Goal: Task Accomplishment & Management: Complete application form

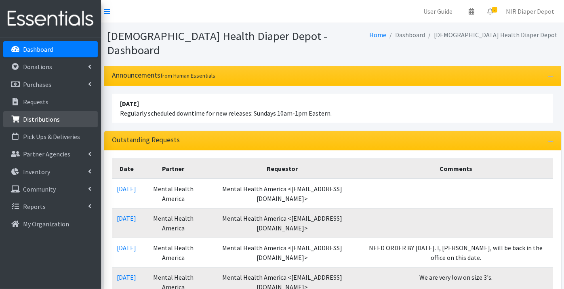
click at [45, 117] on p "Distributions" at bounding box center [41, 119] width 37 height 8
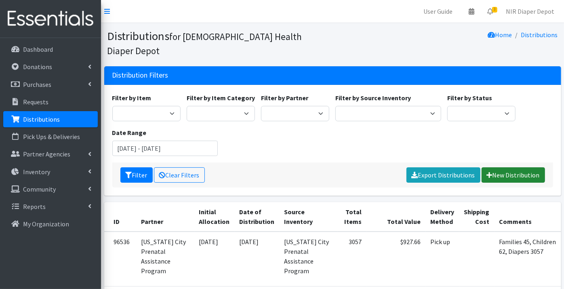
click at [510, 167] on link "New Distribution" at bounding box center [512, 174] width 63 height 15
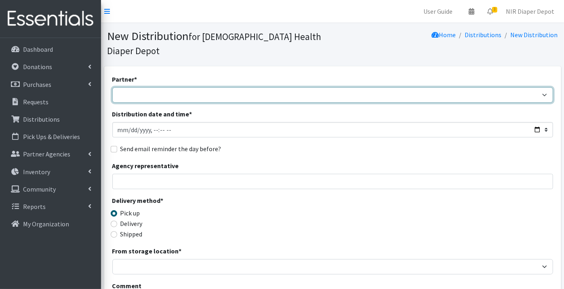
click at [132, 87] on select "ANEW Minitries Crown Point Prenatal Assistance Hammond Prenatal Assistance Prog…" at bounding box center [332, 94] width 441 height 15
select select "2547"
click at [112, 87] on select "ANEW Minitries Crown Point Prenatal Assistance Hammond Prenatal Assistance Prog…" at bounding box center [332, 94] width 441 height 15
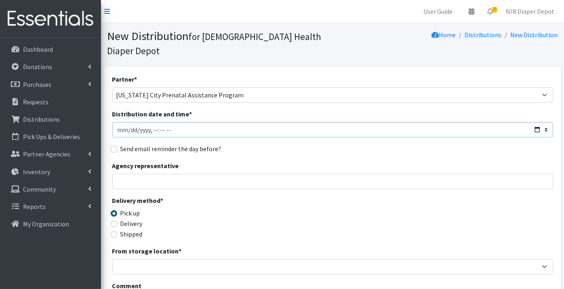
click at [130, 122] on input "Distribution date and time *" at bounding box center [332, 129] width 441 height 15
type input "2025-09-11T23:59"
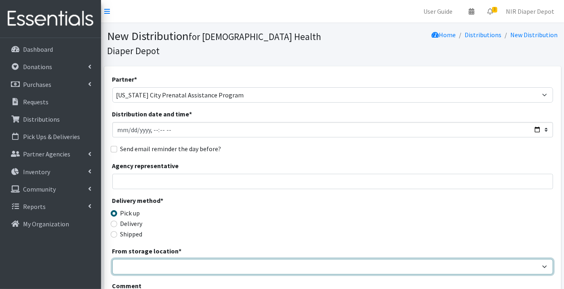
click at [131, 259] on select "Crown Point Bulk Storage Crown Point Prenatal Assistance Program Grant Car Seat…" at bounding box center [332, 266] width 441 height 15
select select "263"
click at [112, 259] on select "Crown Point Bulk Storage Crown Point Prenatal Assistance Program Grant Car Seat…" at bounding box center [332, 266] width 441 height 15
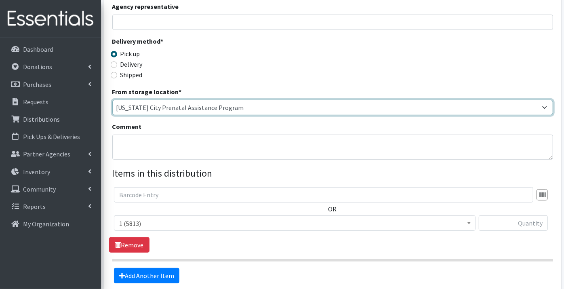
scroll to position [179, 0]
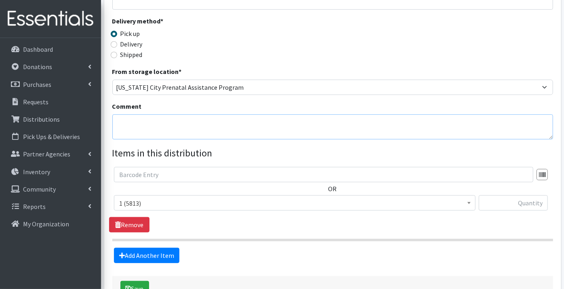
click at [127, 114] on textarea "Comment" at bounding box center [332, 126] width 441 height 25
type textarea "Families 23, Children 29, Diapers 1356"
click at [143, 197] on span "1 (5813)" at bounding box center [294, 202] width 351 height 11
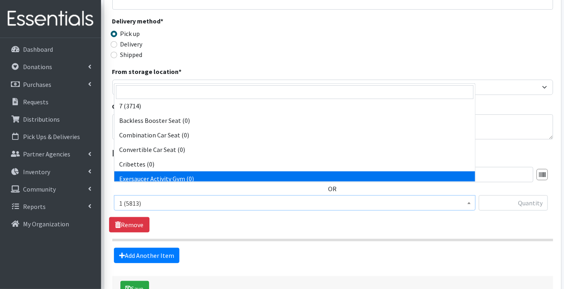
scroll to position [224, 0]
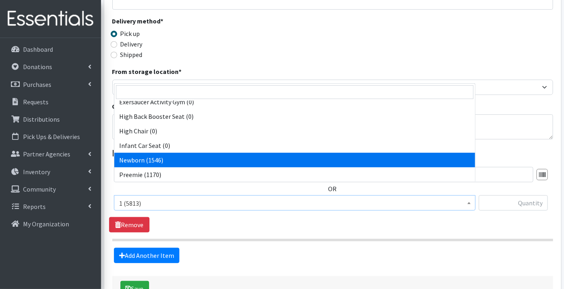
select select "9184"
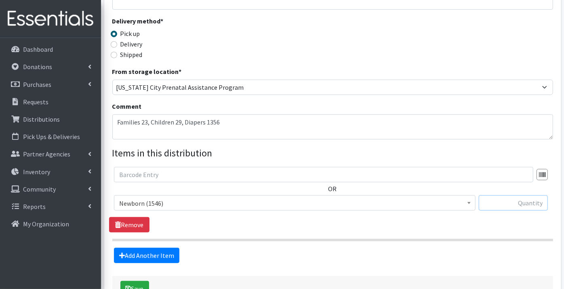
click at [517, 195] on input "text" at bounding box center [512, 202] width 69 height 15
type input "56"
click at [151, 248] on link "Add Another Item" at bounding box center [146, 255] width 65 height 15
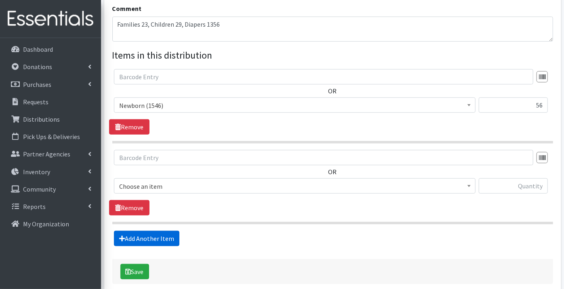
scroll to position [301, 0]
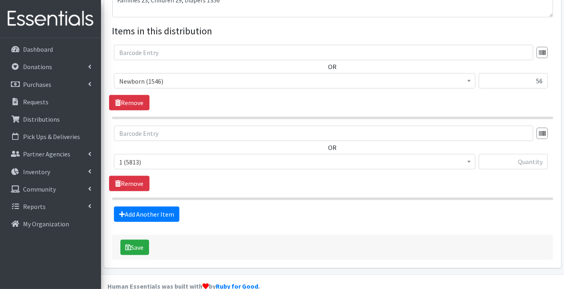
click at [130, 156] on span "1 (5813)" at bounding box center [294, 161] width 351 height 11
select select "9187"
click at [529, 154] on input "text" at bounding box center [512, 161] width 69 height 15
type input "50"
click at [131, 206] on link "Add Another Item" at bounding box center [146, 213] width 65 height 15
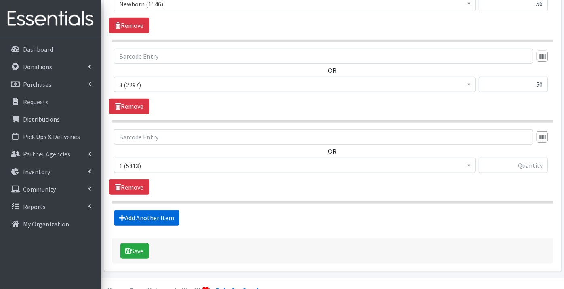
scroll to position [382, 0]
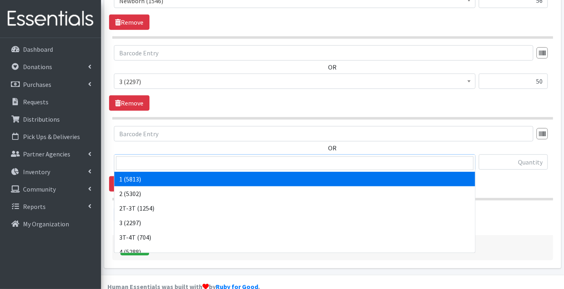
click at [128, 157] on span "1 (5813)" at bounding box center [294, 162] width 351 height 11
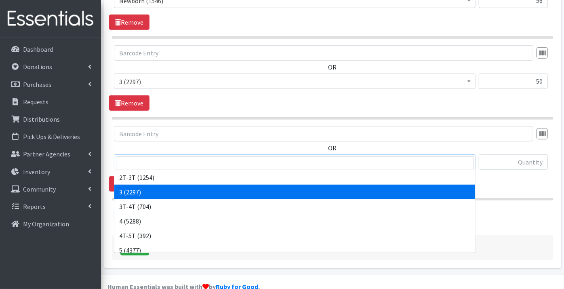
scroll to position [45, 0]
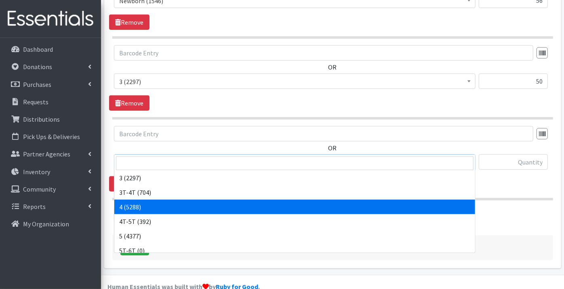
select select "9188"
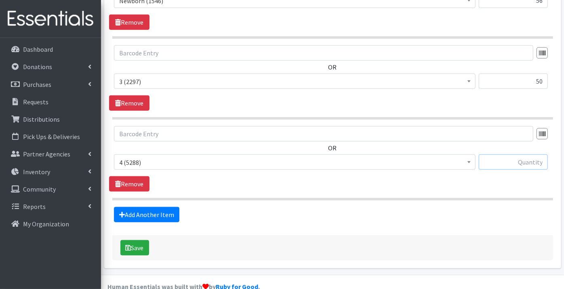
click at [499, 154] on input "text" at bounding box center [512, 161] width 69 height 15
type input "522"
click at [146, 207] on link "Add Another Item" at bounding box center [146, 214] width 65 height 15
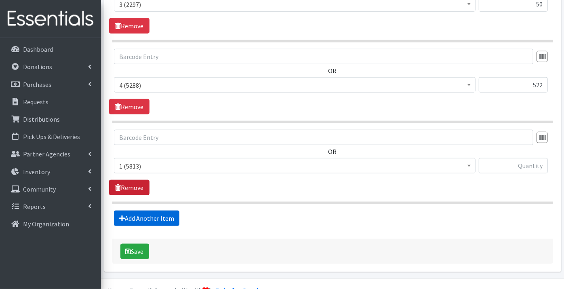
scroll to position [462, 0]
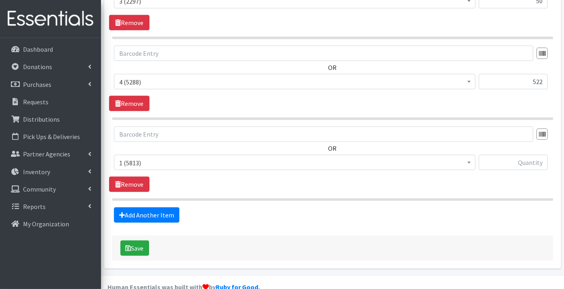
click at [142, 157] on span "1 (5813)" at bounding box center [294, 162] width 351 height 11
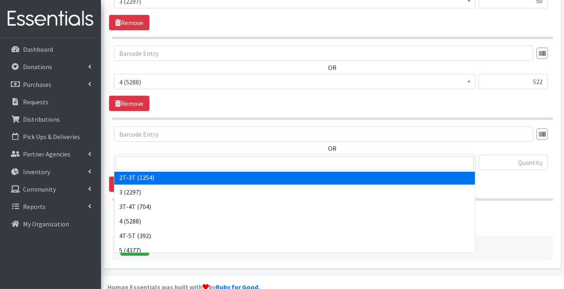
scroll to position [45, 0]
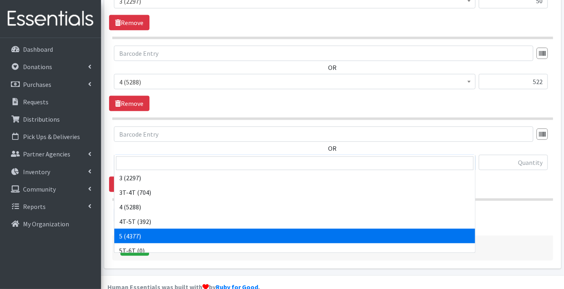
select select "9189"
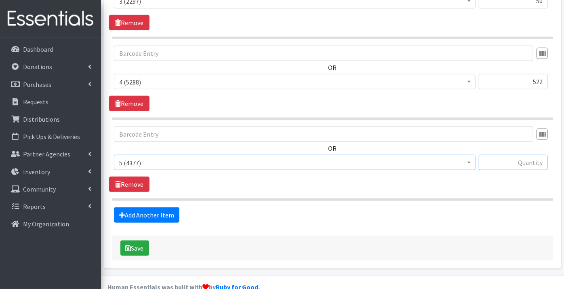
click at [509, 155] on input "text" at bounding box center [512, 162] width 69 height 15
type input "309"
click at [144, 207] on link "Add Another Item" at bounding box center [146, 214] width 65 height 15
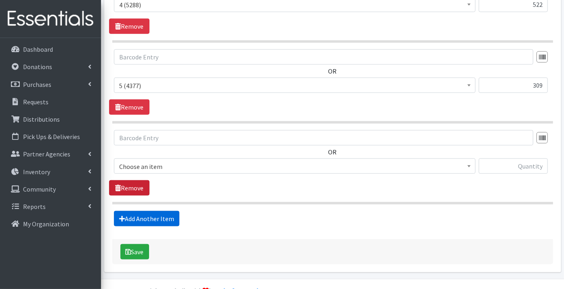
scroll to position [542, 0]
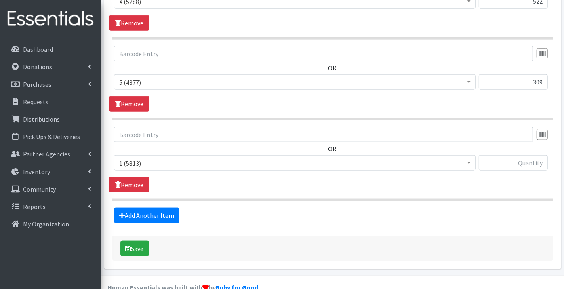
click at [129, 157] on span "1 (5813)" at bounding box center [294, 162] width 351 height 11
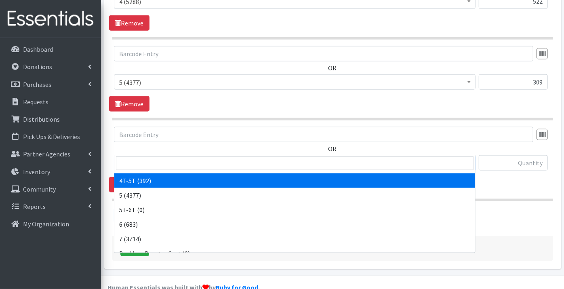
scroll to position [90, 0]
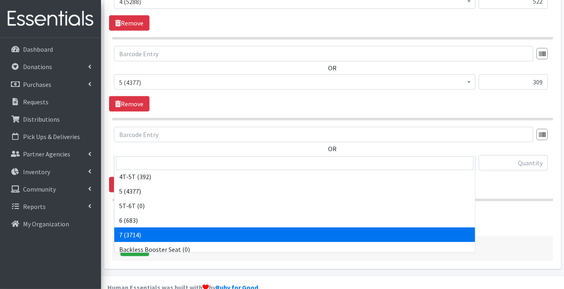
select select "11517"
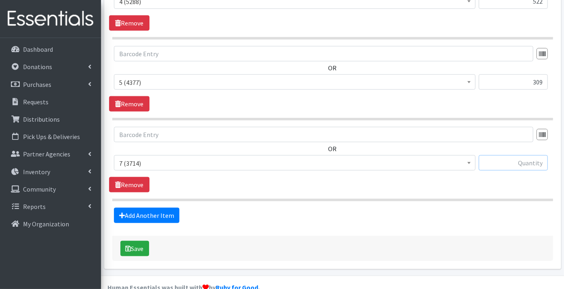
click at [505, 155] on input "text" at bounding box center [512, 162] width 69 height 15
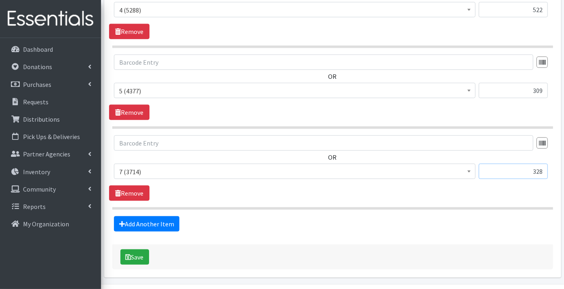
scroll to position [542, 0]
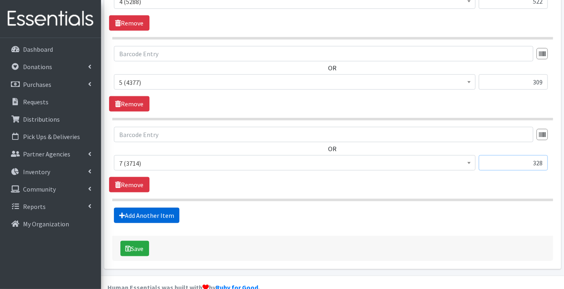
type input "328"
click at [136, 208] on link "Add Another Item" at bounding box center [146, 215] width 65 height 15
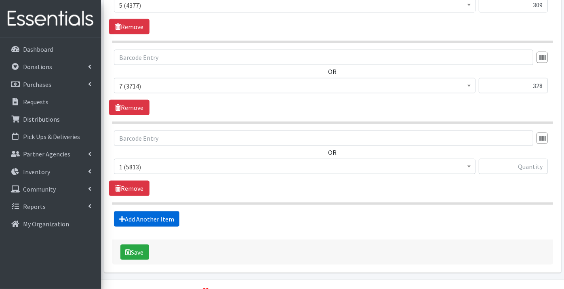
scroll to position [623, 0]
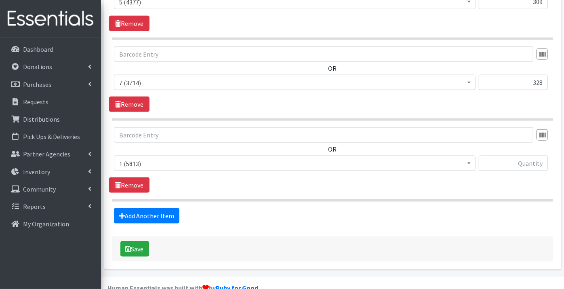
click at [142, 158] on span "1 (5813)" at bounding box center [294, 163] width 351 height 11
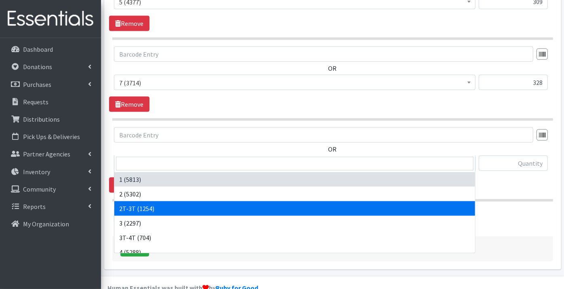
select select "11868"
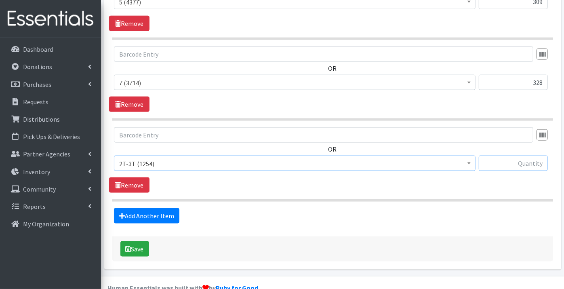
click at [519, 155] on input "text" at bounding box center [512, 162] width 69 height 15
type input "78"
click at [147, 208] on link "Add Another Item" at bounding box center [146, 215] width 65 height 15
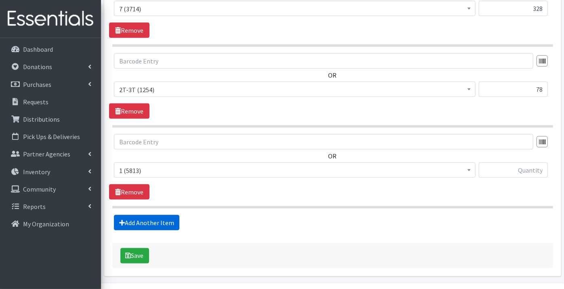
scroll to position [703, 0]
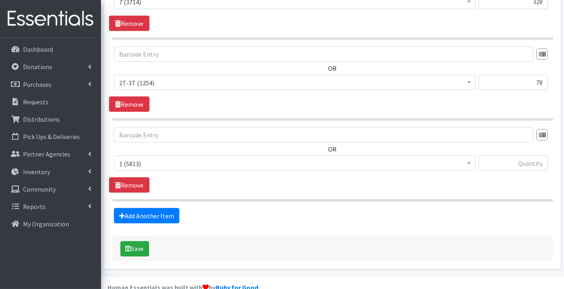
click at [143, 158] on span "1 (5813)" at bounding box center [294, 163] width 351 height 11
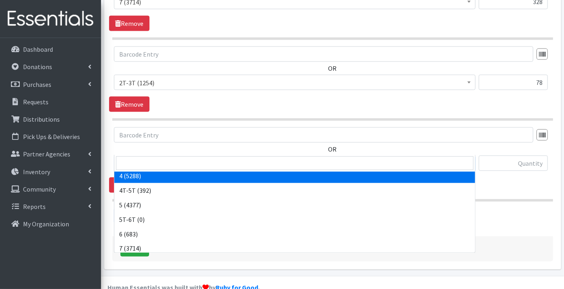
scroll to position [90, 0]
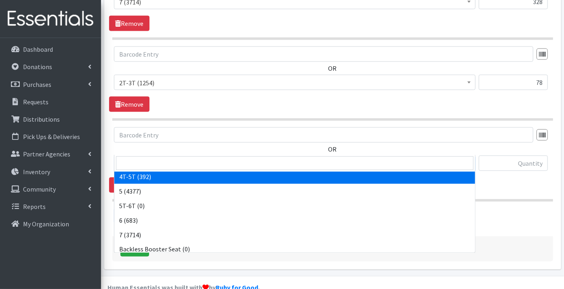
select select "11870"
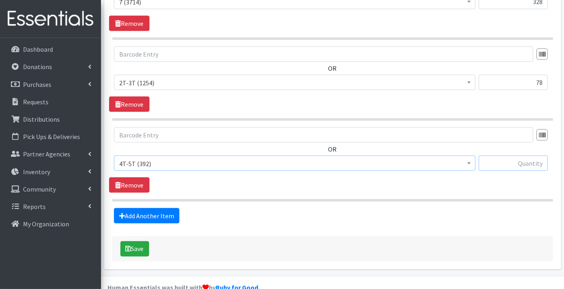
click at [524, 155] on input "text" at bounding box center [512, 162] width 69 height 15
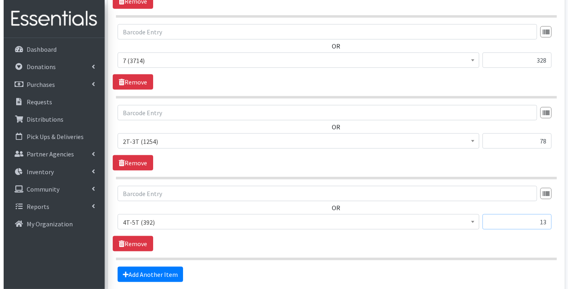
scroll to position [703, 0]
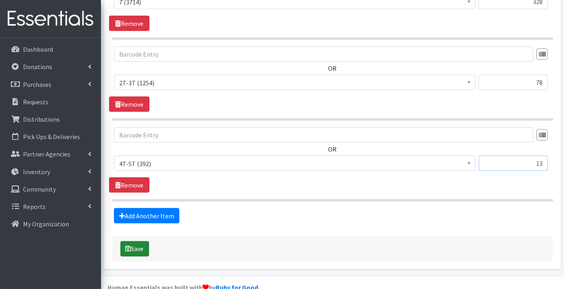
type input "13"
click at [136, 241] on button "Save" at bounding box center [134, 248] width 29 height 15
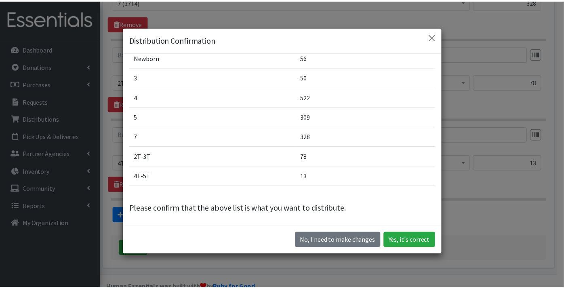
scroll to position [23, 0]
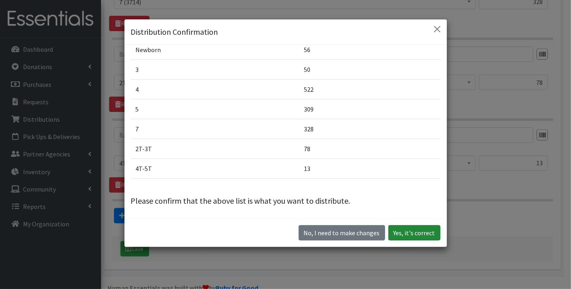
click at [404, 233] on button "Yes, it's correct" at bounding box center [414, 232] width 52 height 15
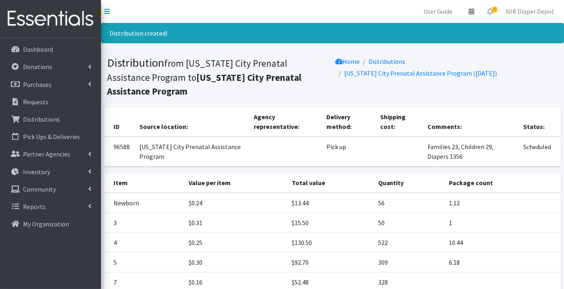
scroll to position [108, 0]
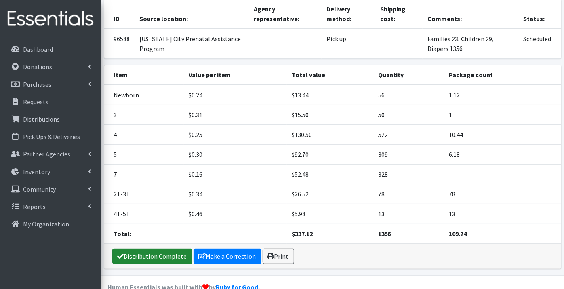
click at [145, 248] on link "Distribution Complete" at bounding box center [152, 255] width 80 height 15
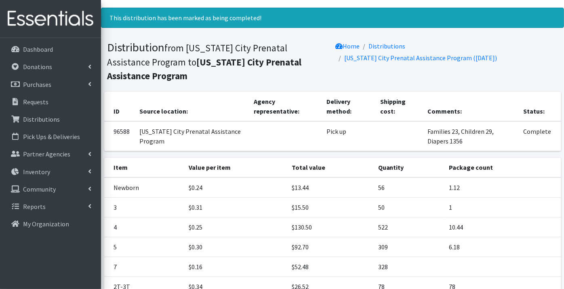
scroll to position [0, 0]
